Goal: Entertainment & Leisure: Consume media (video, audio)

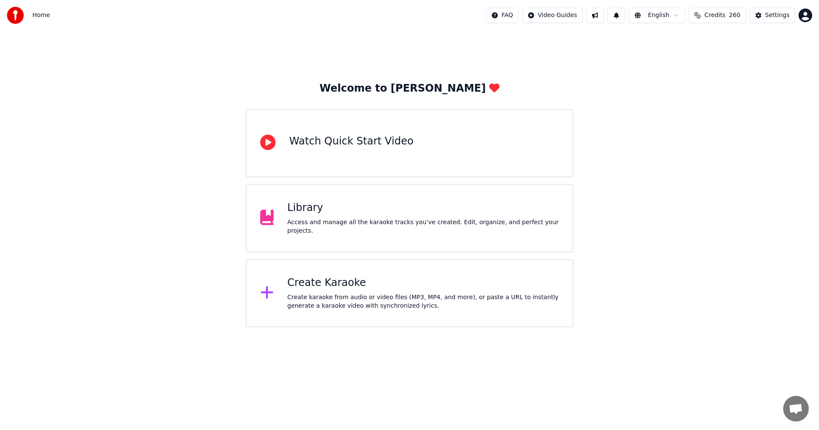
click at [360, 231] on div "Access and manage all the karaoke tracks you’ve created. Edit, organize, and pe…" at bounding box center [424, 226] width 272 height 17
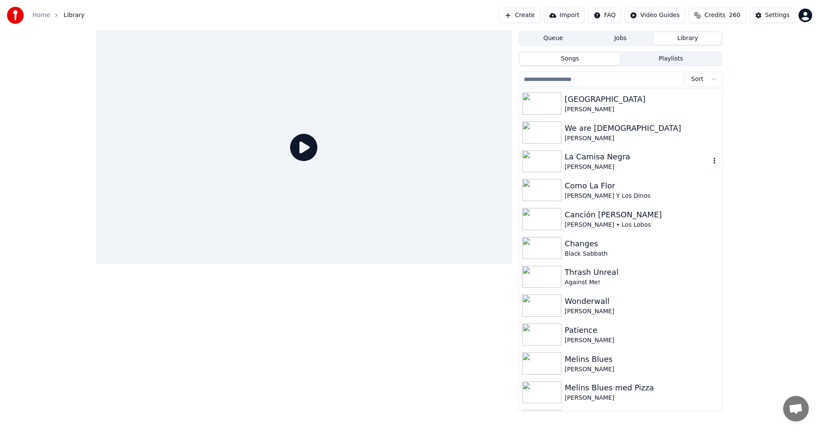
click at [608, 166] on div "[PERSON_NAME]" at bounding box center [637, 167] width 145 height 9
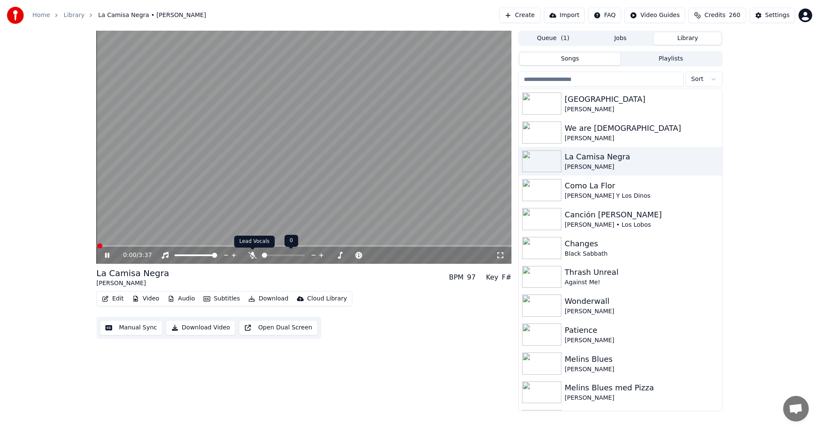
click at [252, 255] on icon at bounding box center [252, 255] width 9 height 7
click at [735, 20] on button "Credits 260" at bounding box center [717, 15] width 57 height 15
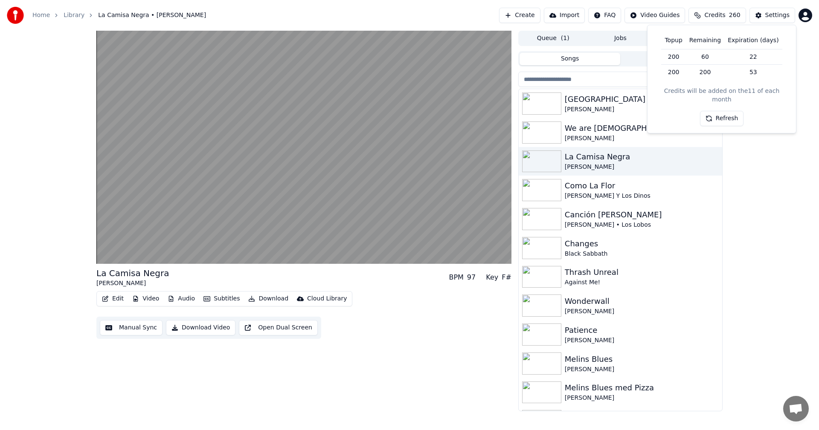
click at [723, 111] on button "Refresh" at bounding box center [722, 118] width 44 height 15
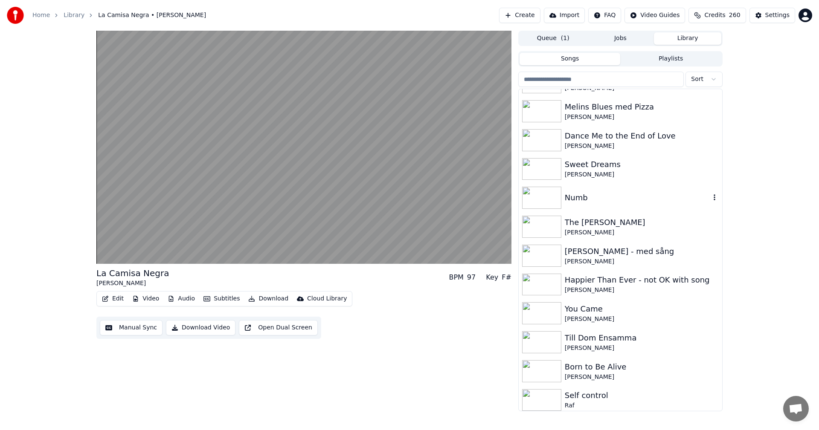
click at [574, 200] on div "Numb" at bounding box center [637, 198] width 145 height 12
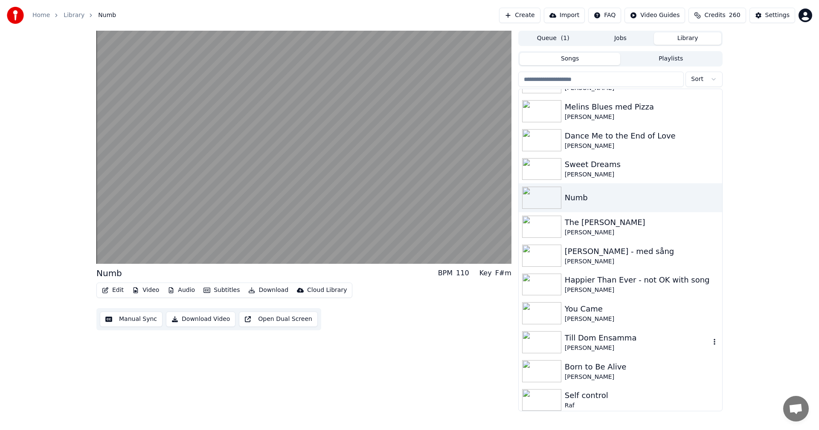
click at [612, 345] on div "[PERSON_NAME]" at bounding box center [637, 348] width 145 height 9
